Goal: Task Accomplishment & Management: Manage account settings

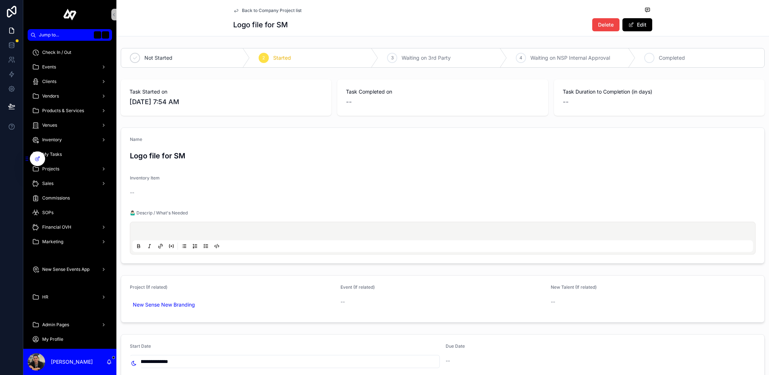
click at [659, 60] on span "Completed" at bounding box center [672, 57] width 26 height 7
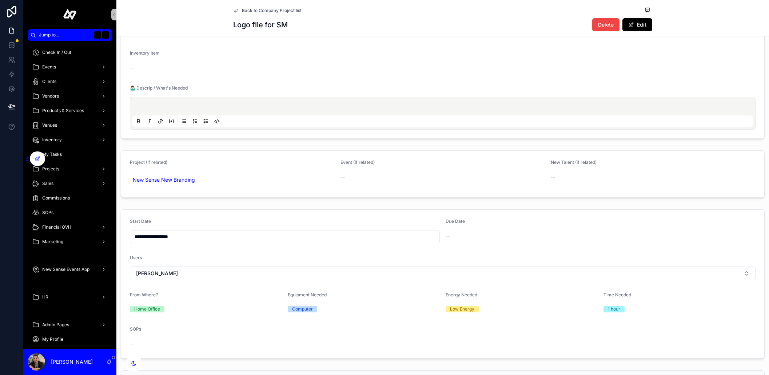
scroll to position [93, 0]
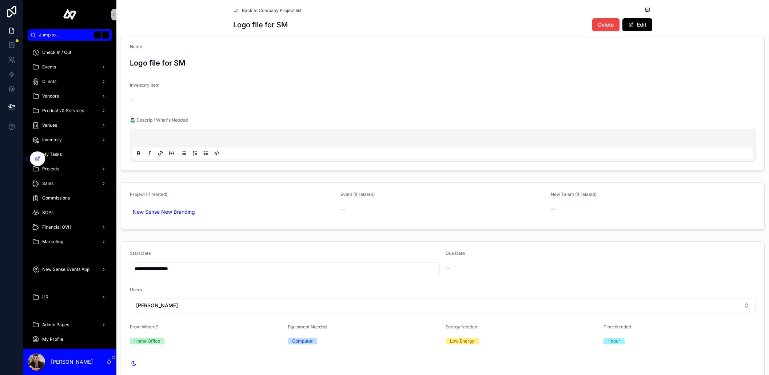
click at [248, 140] on p "scrollable content" at bounding box center [444, 139] width 621 height 7
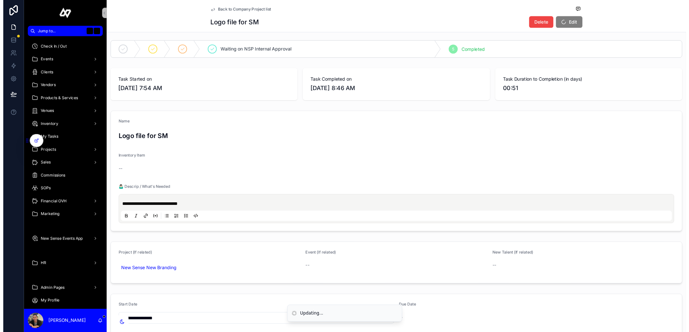
scroll to position [0, 0]
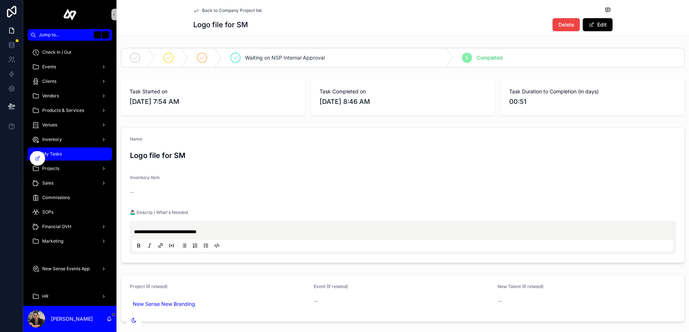
click at [64, 152] on div "My Tasks" at bounding box center [70, 154] width 76 height 12
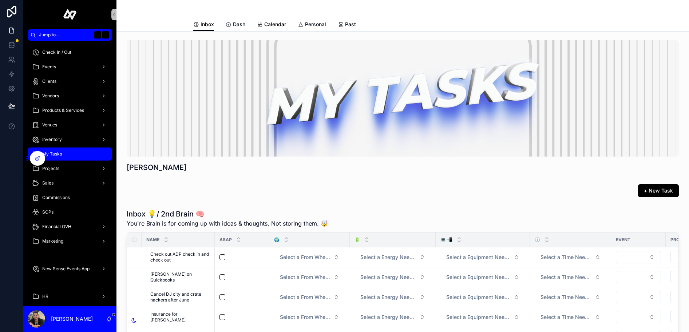
click at [271, 24] on span "Calendar" at bounding box center [275, 24] width 22 height 7
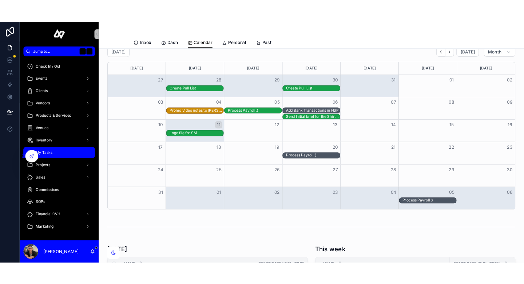
scroll to position [0, 498]
